Goal: Information Seeking & Learning: Learn about a topic

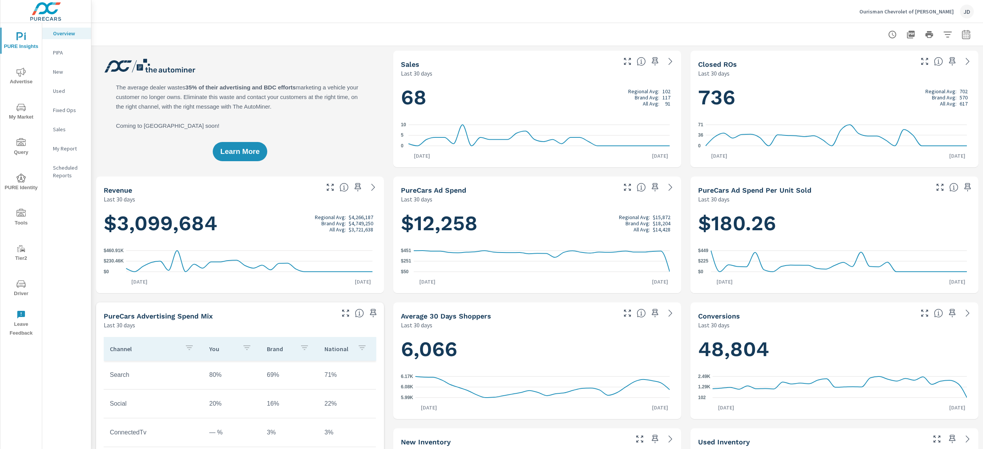
click at [21, 114] on span "My Market" at bounding box center [21, 112] width 37 height 19
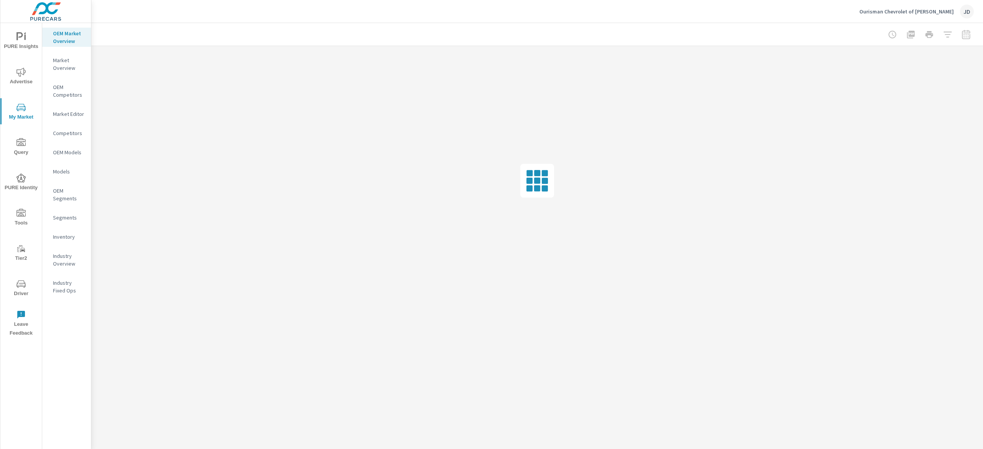
click at [68, 234] on div "Inventory" at bounding box center [66, 237] width 49 height 12
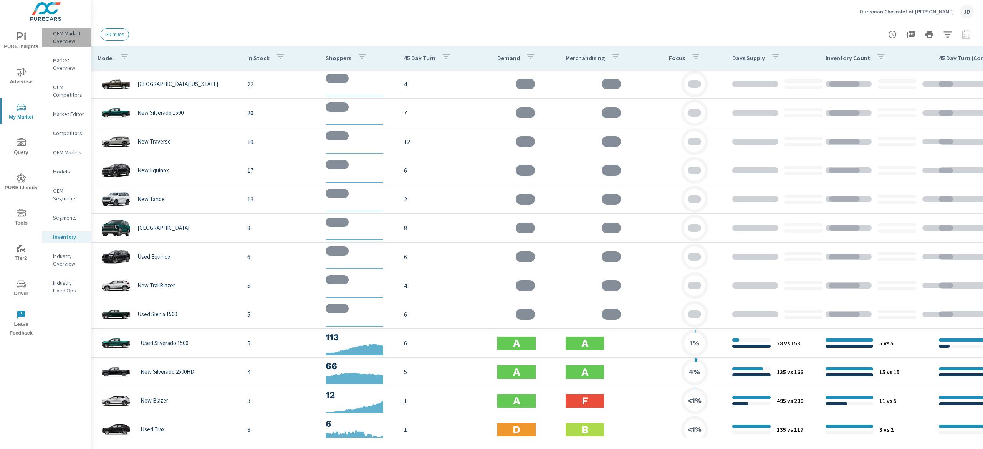
click at [59, 33] on p "OEM Market Overview" at bounding box center [69, 37] width 32 height 15
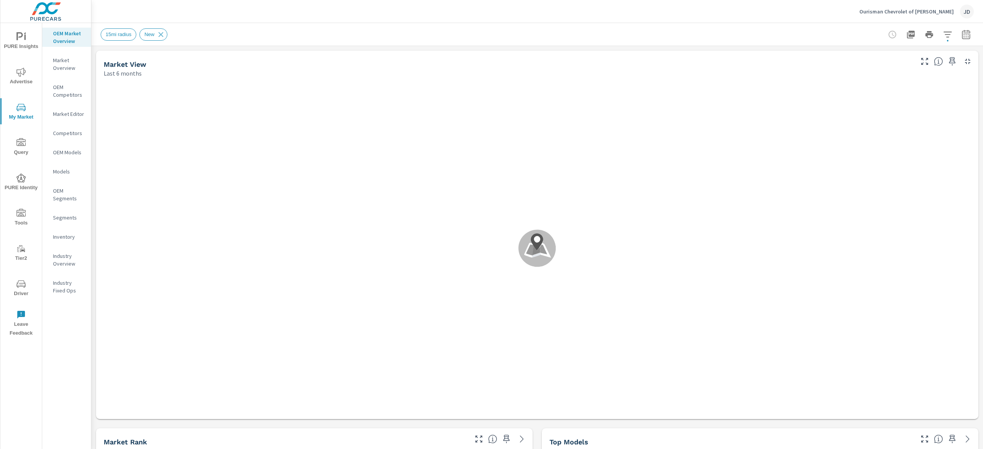
scroll to position [115, 0]
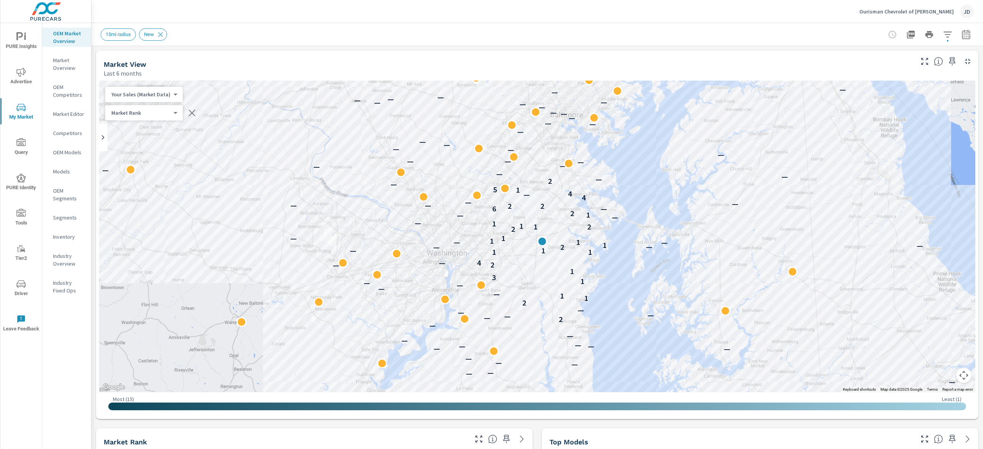
click at [962, 32] on icon "button" at bounding box center [966, 34] width 9 height 9
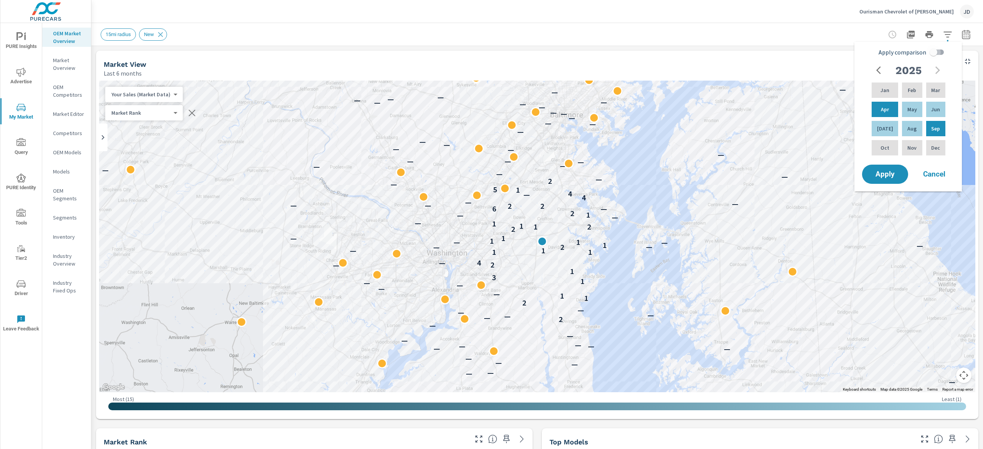
click at [941, 51] on input "Apply comparison" at bounding box center [934, 52] width 44 height 15
checkbox input "true"
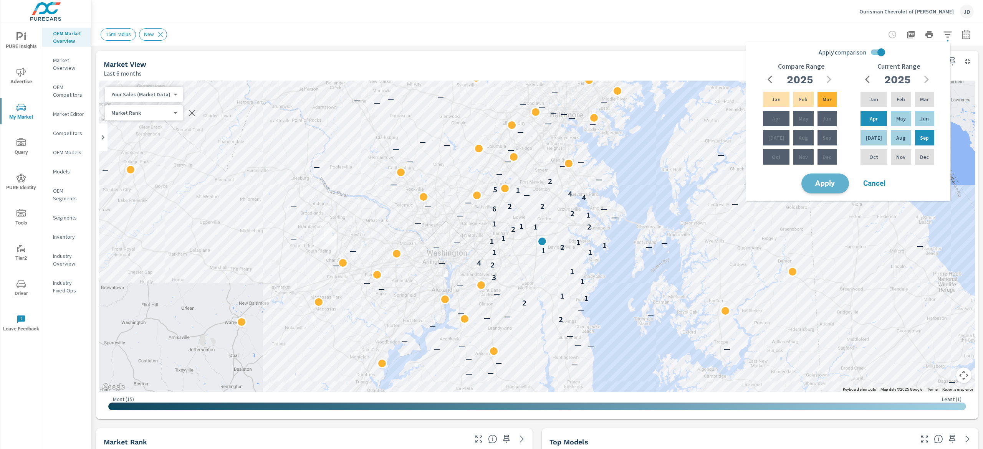
click at [824, 189] on button "Apply" at bounding box center [826, 184] width 48 height 20
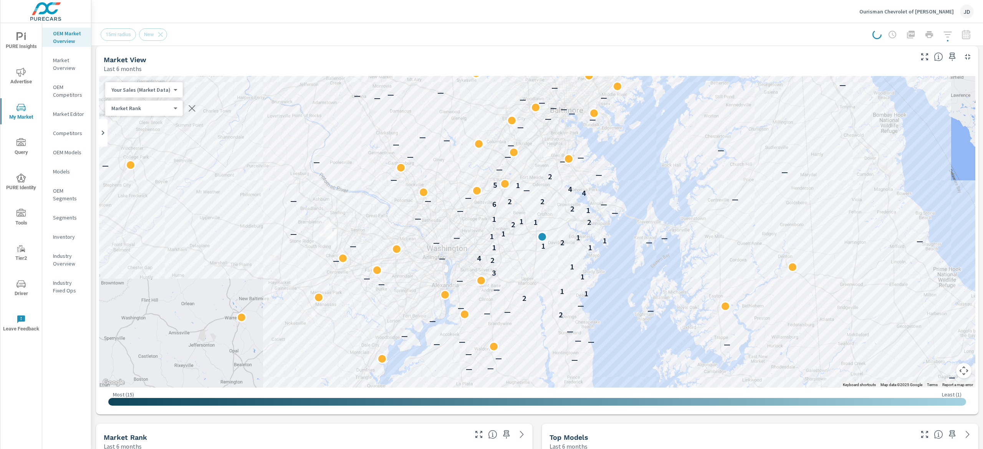
scroll to position [0, 0]
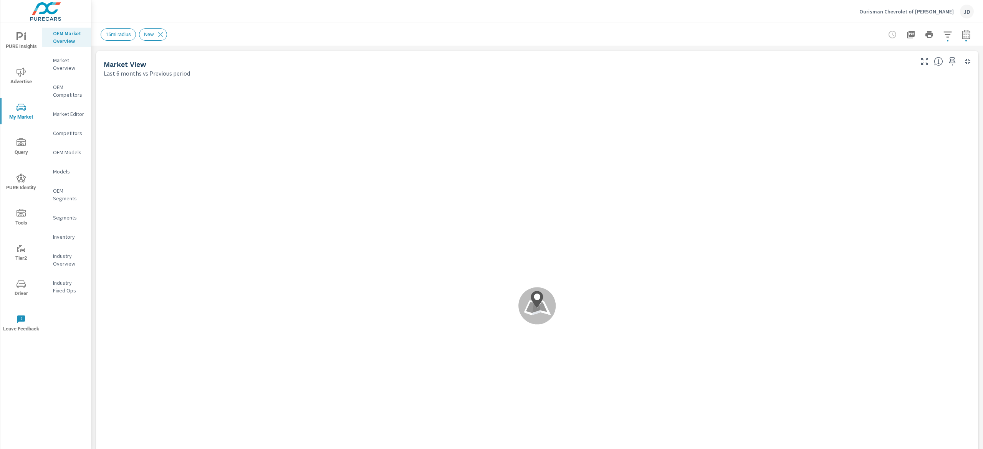
scroll to position [115, 0]
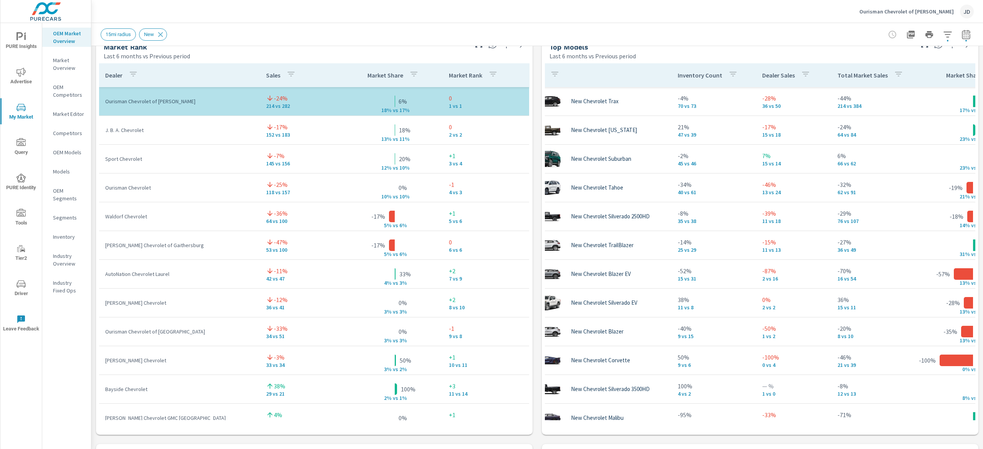
scroll to position [115, 25]
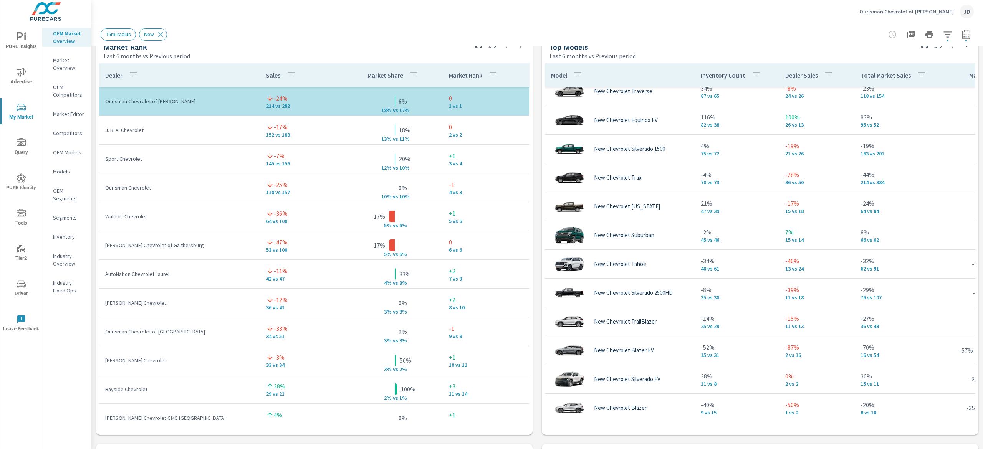
scroll to position [38, 0]
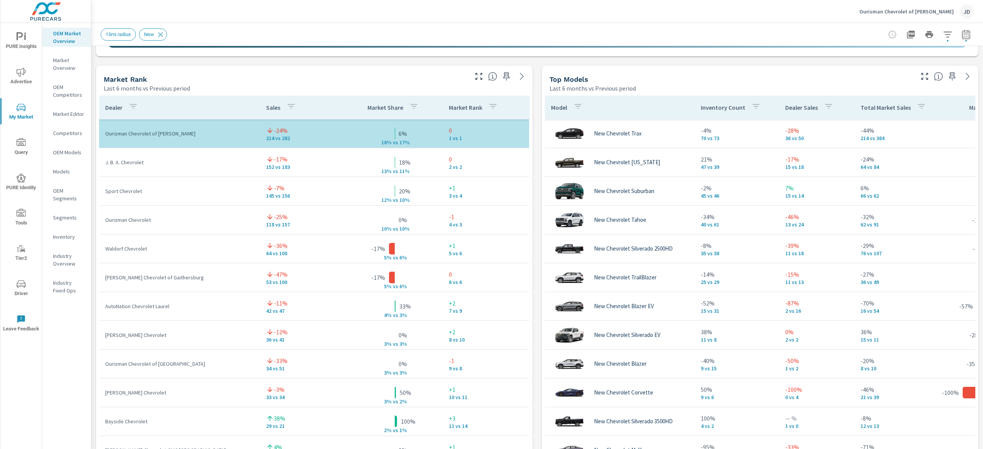
scroll to position [117, 0]
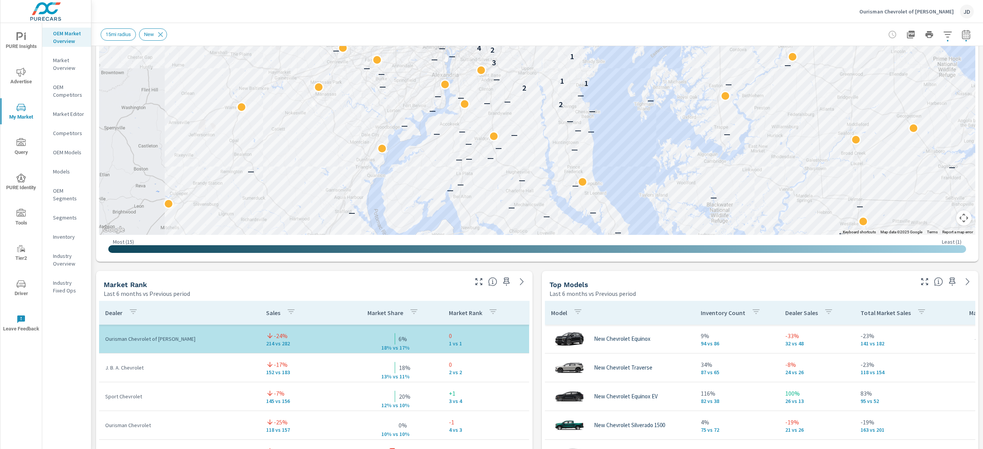
scroll to position [242, 0]
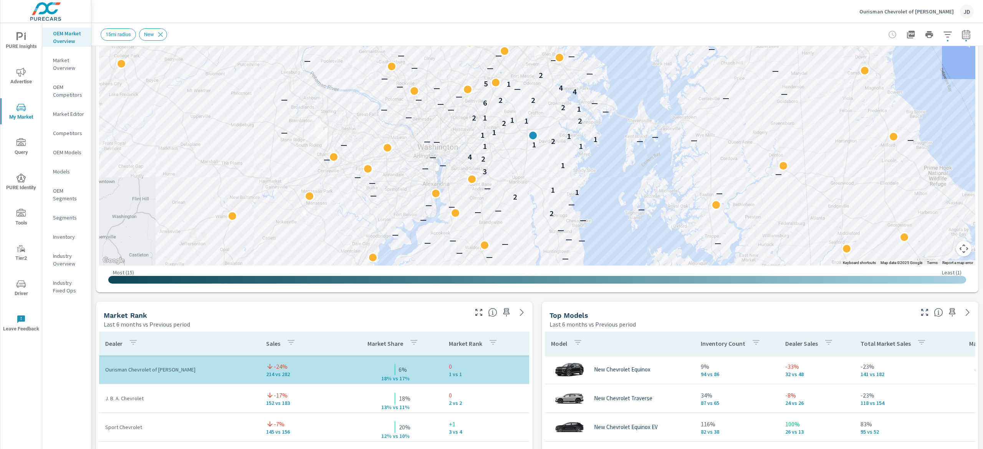
drag, startPoint x: 566, startPoint y: 123, endPoint x: 548, endPoint y: 194, distance: 74.1
click at [548, 194] on div "— — — — — — — — — — — — — — — — — — — — — — — — — — — — — — — — — — — — — — — 2…" at bounding box center [774, 269] width 492 height 277
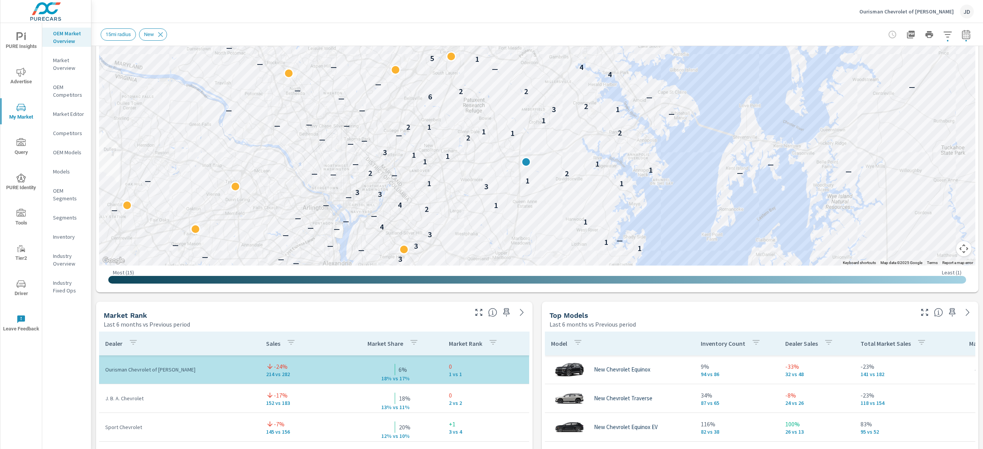
drag, startPoint x: 578, startPoint y: 104, endPoint x: 578, endPoint y: 151, distance: 46.1
click at [578, 154] on div "— — — — — — — — — — — — — — — — — — — — — — — — — — — — — — — 2 — — — — — — 2 —…" at bounding box center [784, 241] width 492 height 277
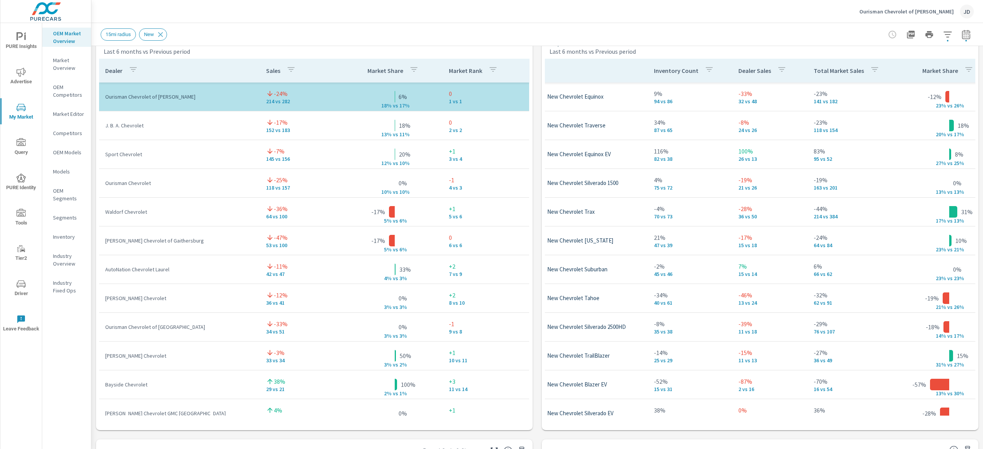
scroll to position [499, 0]
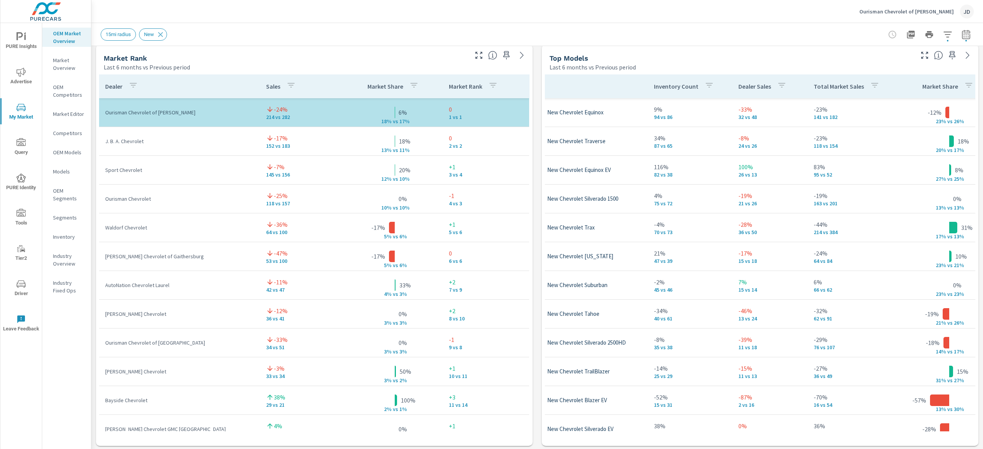
drag, startPoint x: 983, startPoint y: 201, endPoint x: 983, endPoint y: 209, distance: 8.1
click at [983, 209] on div "Market Overview Ourisman Chevrolet of Bowie Report date range: [DATE] - [DATE] …" at bounding box center [537, 236] width 892 height 426
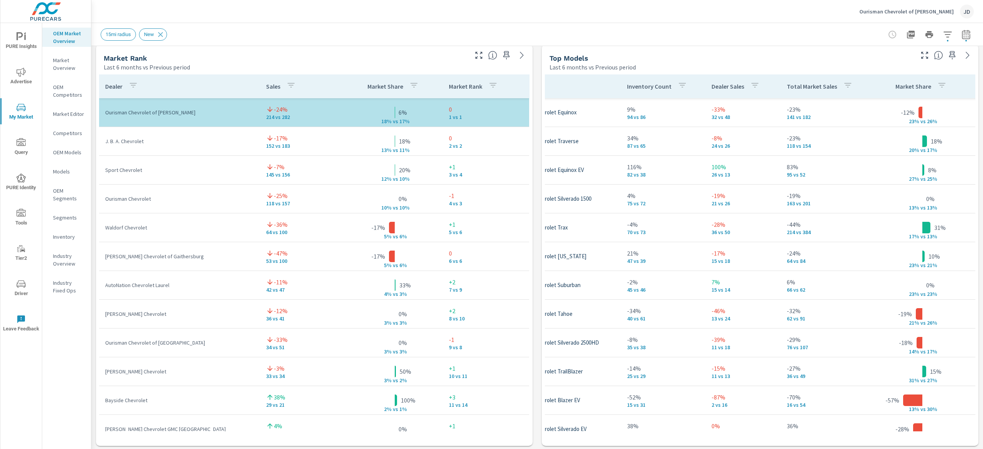
scroll to position [0, 83]
